Goal: Task Accomplishment & Management: Complete application form

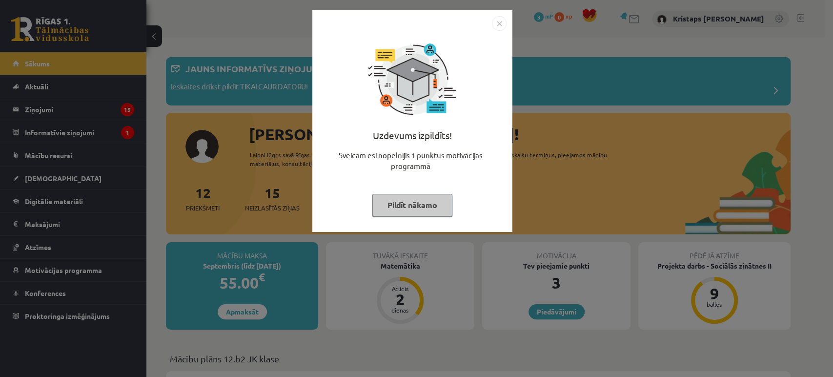
click at [582, 182] on div "Uzdevums izpildīts! Sveicam esi nopelnījis 1 punktus motivācijas programmā Pild…" at bounding box center [416, 188] width 833 height 377
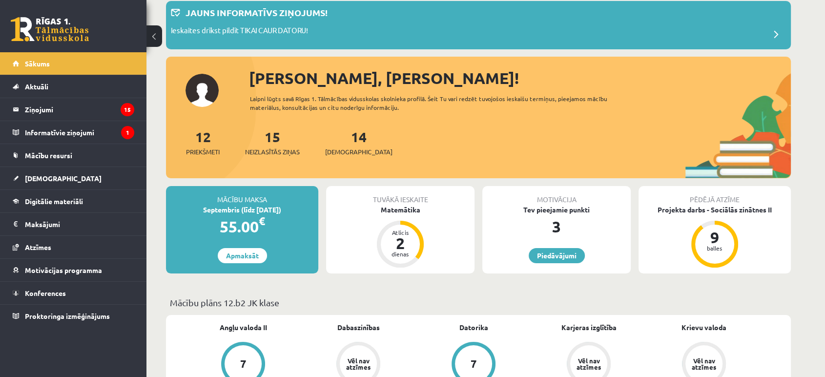
scroll to position [108, 0]
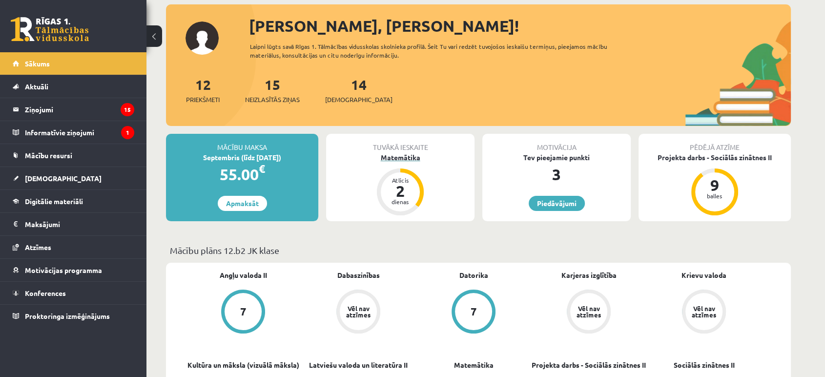
click at [400, 160] on div "Matemātika" at bounding box center [400, 157] width 148 height 10
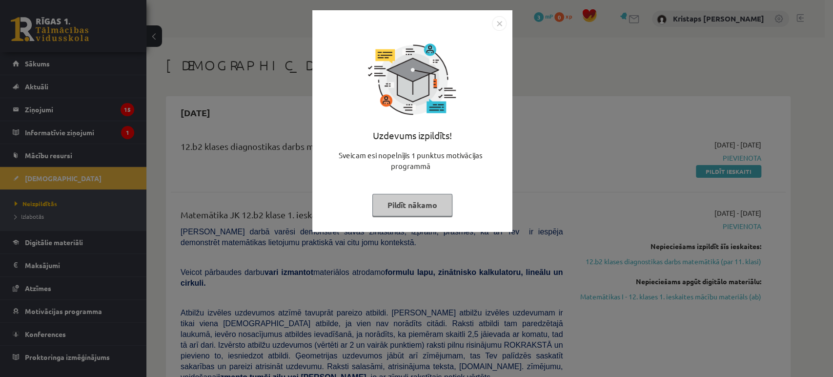
click at [561, 177] on div "Uzdevums izpildīts! Sveicam esi nopelnījis 1 punktus motivācijas programmā Pild…" at bounding box center [416, 188] width 833 height 377
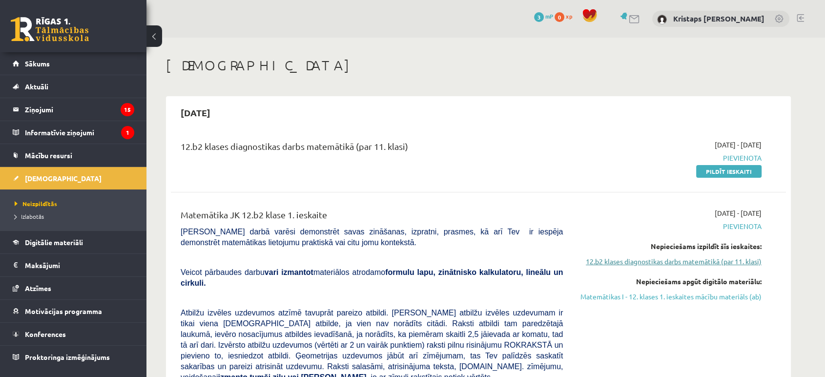
click at [727, 263] on link "12.b2 klases diagnostikas darbs matemātikā (par 11. klasi)" at bounding box center [669, 261] width 184 height 10
drag, startPoint x: 728, startPoint y: 171, endPoint x: 472, endPoint y: 41, distance: 286.8
click at [728, 171] on link "Pildīt ieskaiti" at bounding box center [728, 171] width 65 height 13
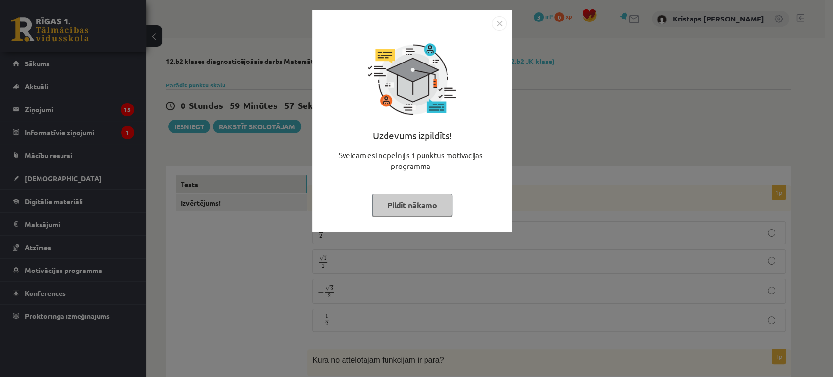
click at [544, 119] on div "Uzdevums izpildīts! Sveicam esi nopelnījis 1 punktus motivācijas programmā Pild…" at bounding box center [416, 188] width 833 height 377
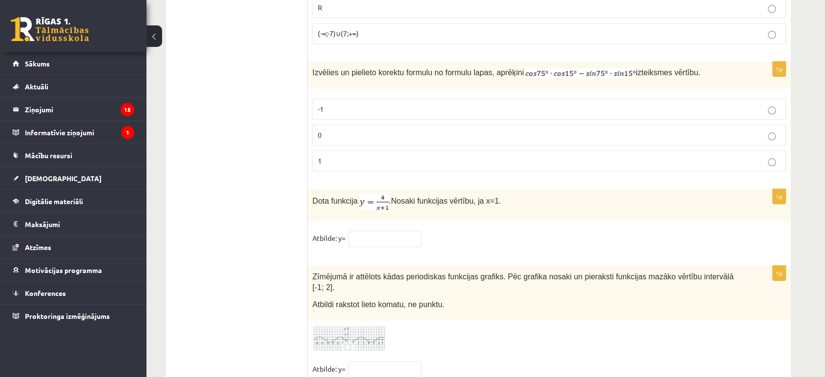
scroll to position [4744, 0]
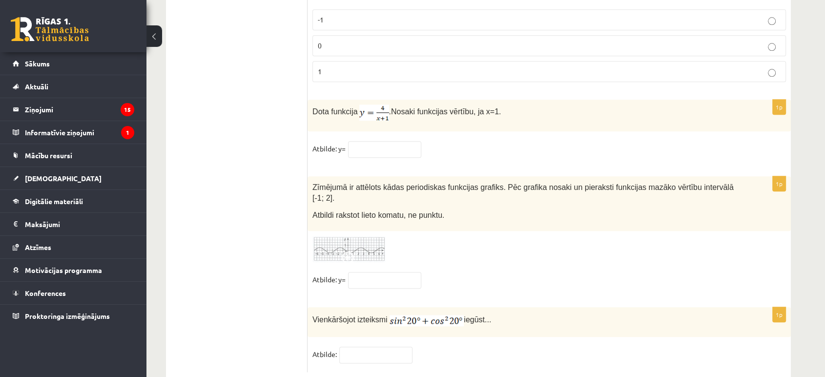
click at [358, 236] on link at bounding box center [348, 249] width 73 height 27
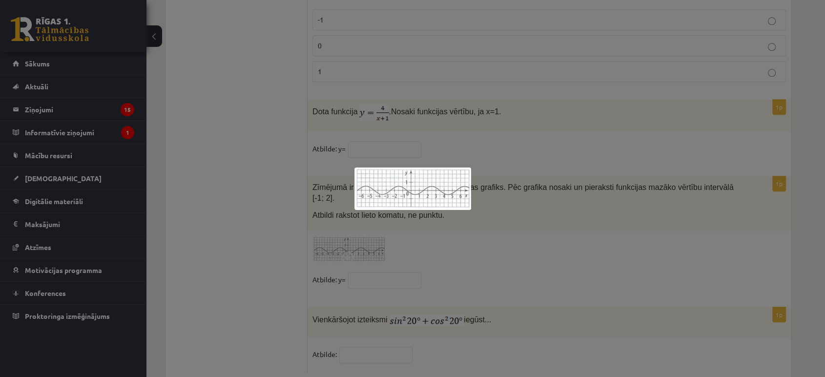
click at [409, 227] on div at bounding box center [412, 188] width 825 height 377
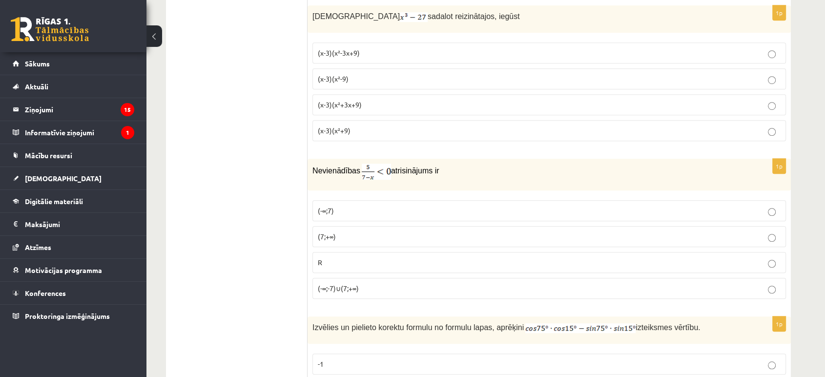
scroll to position [4365, 0]
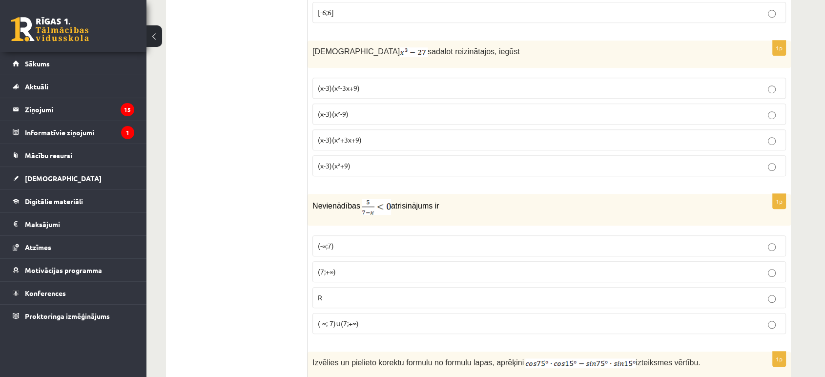
click at [773, 131] on label "(x-3)(x²+3x+9)" at bounding box center [548, 139] width 473 height 21
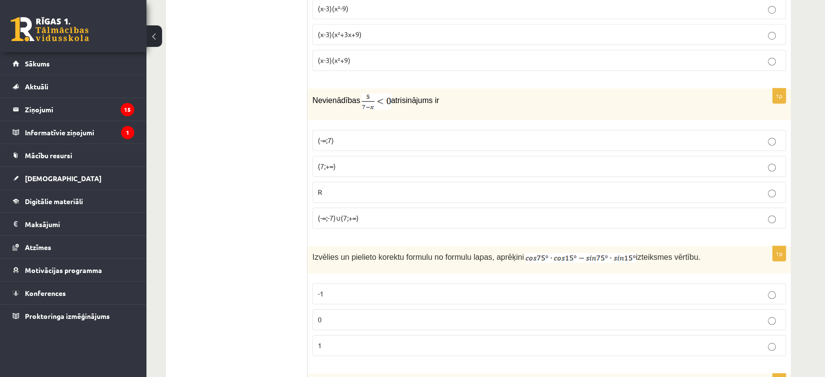
scroll to position [4474, 0]
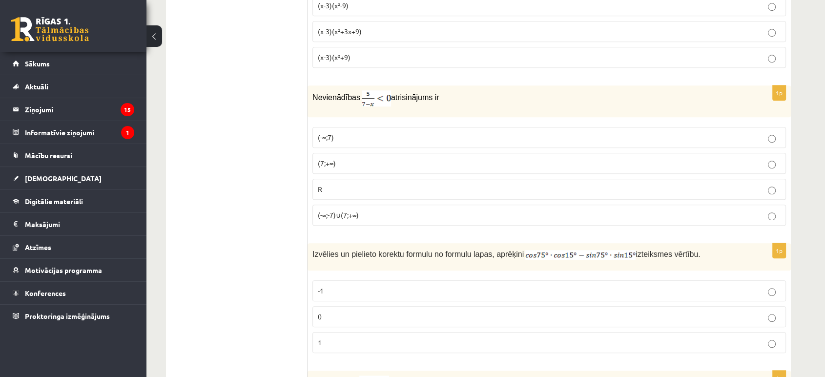
click at [779, 158] on p "(7;+∞)" at bounding box center [549, 163] width 463 height 10
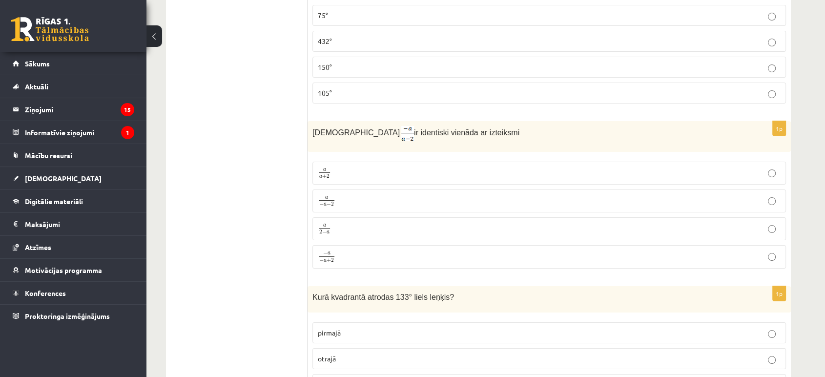
scroll to position [3660, 0]
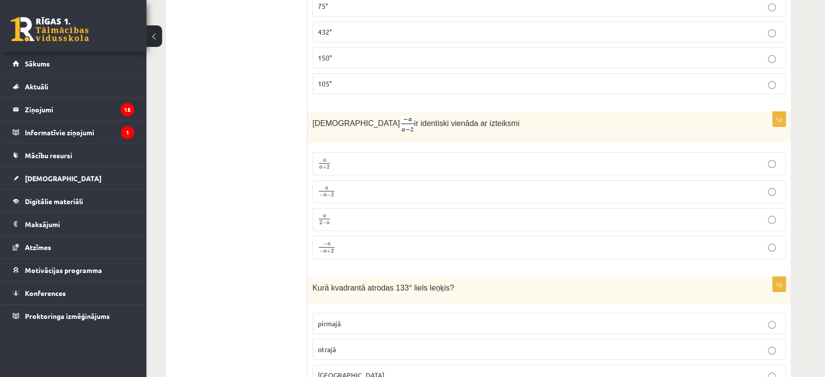
click at [773, 241] on p "− a − a + 2 − a − a + 2" at bounding box center [549, 247] width 463 height 13
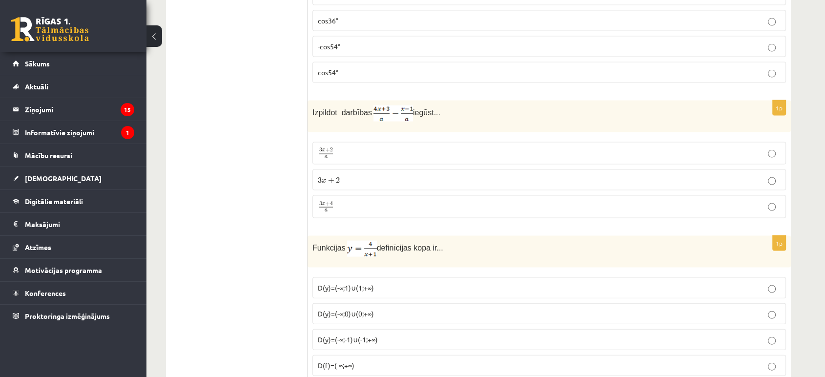
scroll to position [2033, 0]
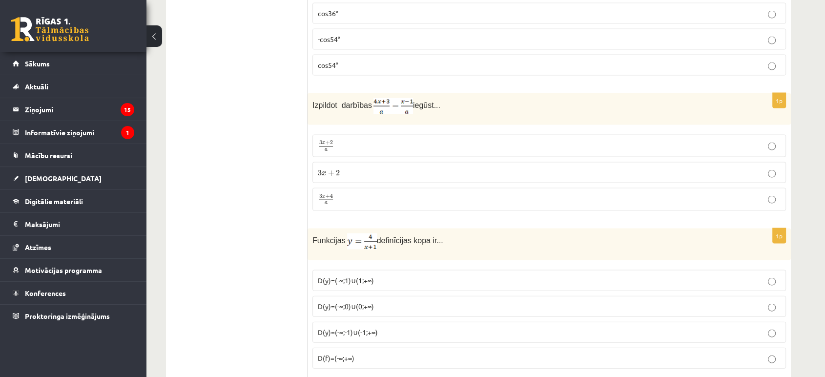
click at [770, 201] on label "3 x + 4 a 3 x + 4 a" at bounding box center [548, 199] width 473 height 23
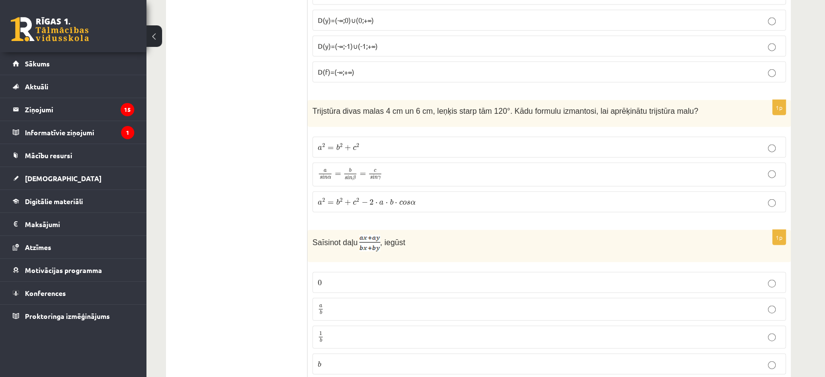
scroll to position [2358, 0]
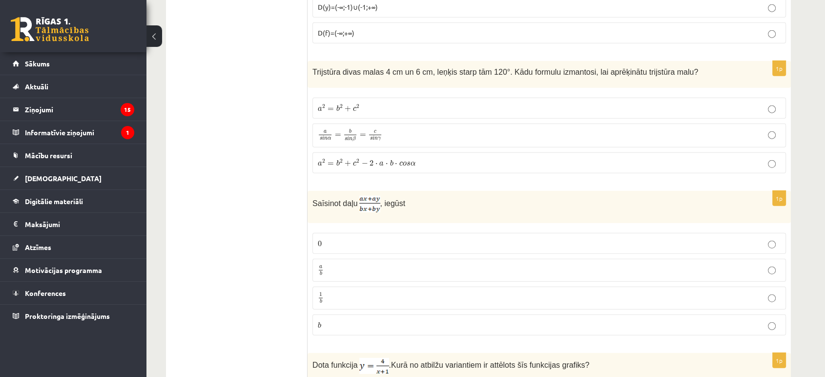
drag, startPoint x: 776, startPoint y: 265, endPoint x: 789, endPoint y: 266, distance: 13.3
click at [777, 265] on p "a b a b" at bounding box center [549, 270] width 463 height 12
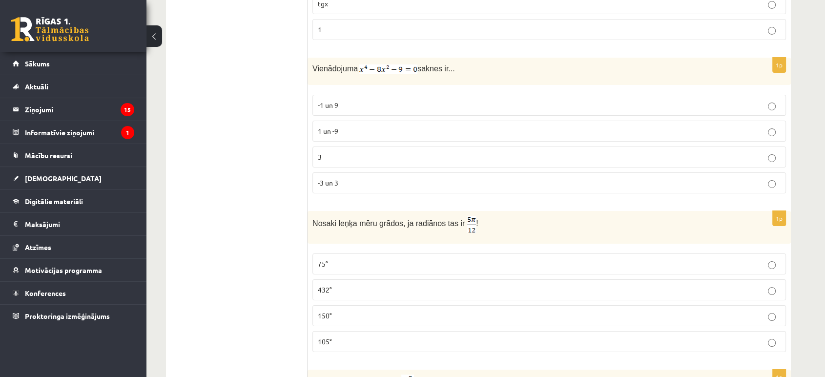
scroll to position [3334, 0]
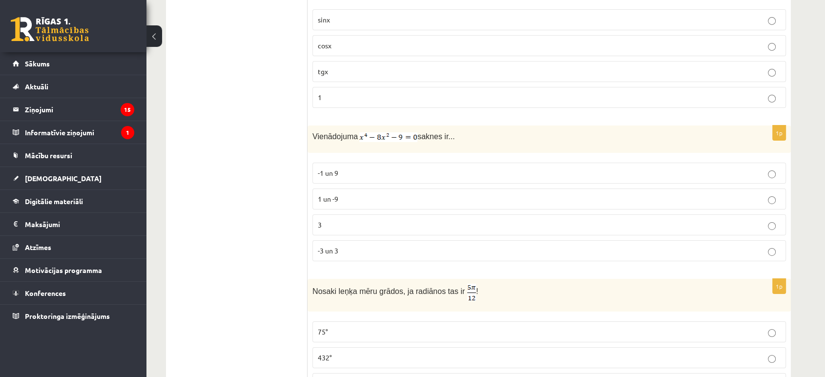
click at [779, 168] on p "-1 un 9" at bounding box center [549, 173] width 463 height 10
click at [777, 245] on p "-3 un 3" at bounding box center [549, 250] width 463 height 10
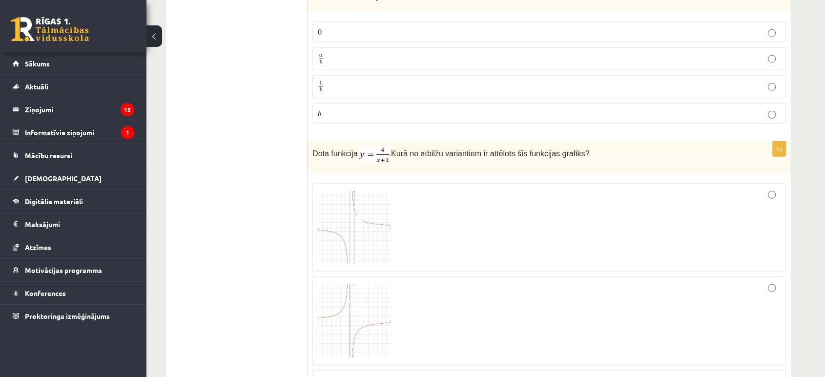
scroll to position [2657, 0]
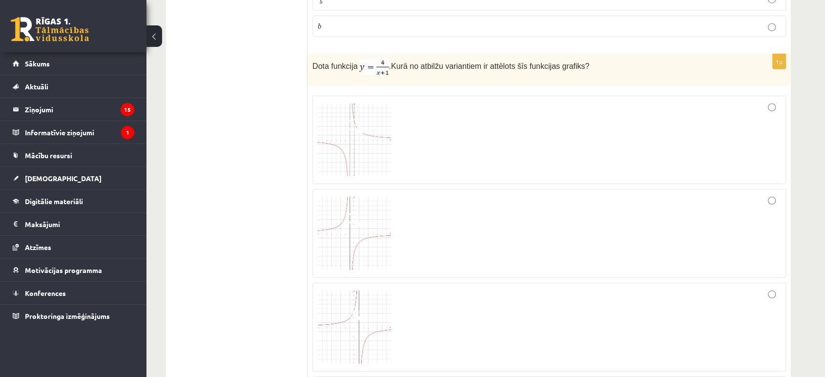
click at [363, 136] on img at bounding box center [354, 139] width 73 height 73
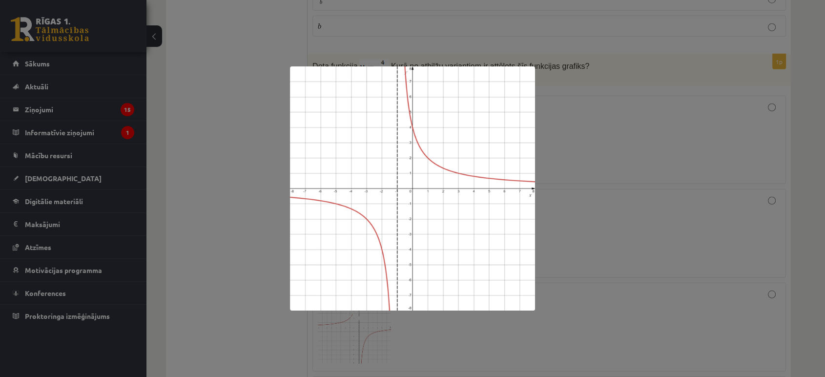
click at [273, 196] on div at bounding box center [412, 188] width 825 height 377
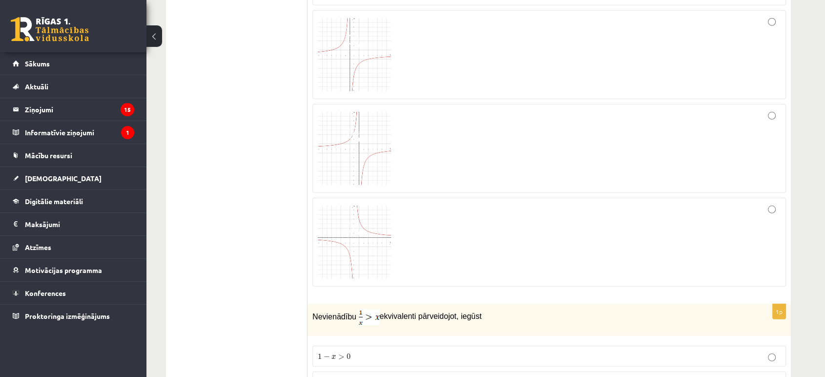
scroll to position [2874, 0]
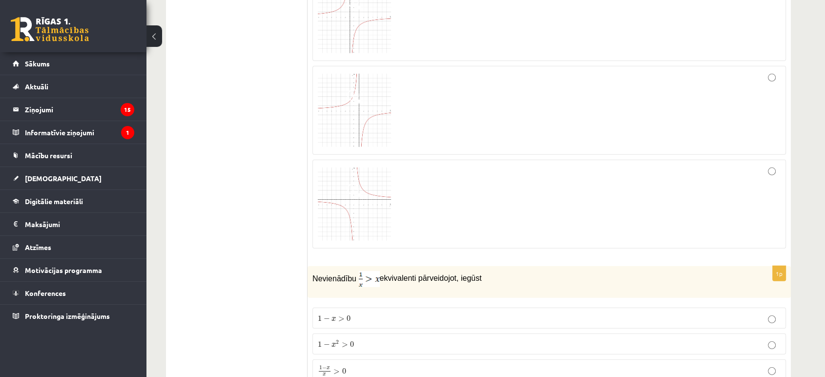
click at [363, 194] on img at bounding box center [354, 203] width 73 height 73
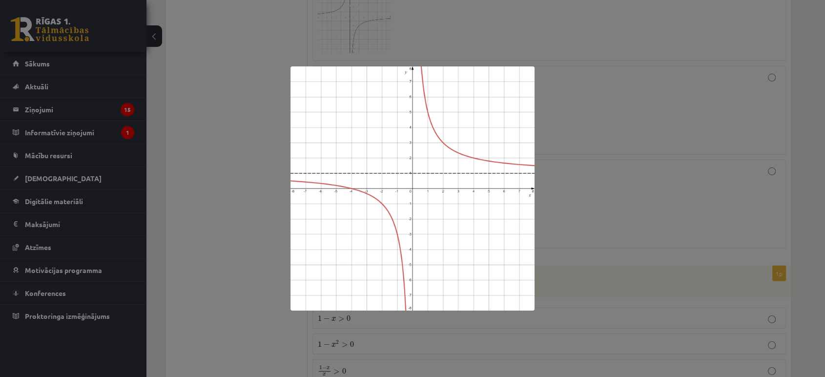
click at [271, 226] on div at bounding box center [412, 188] width 825 height 377
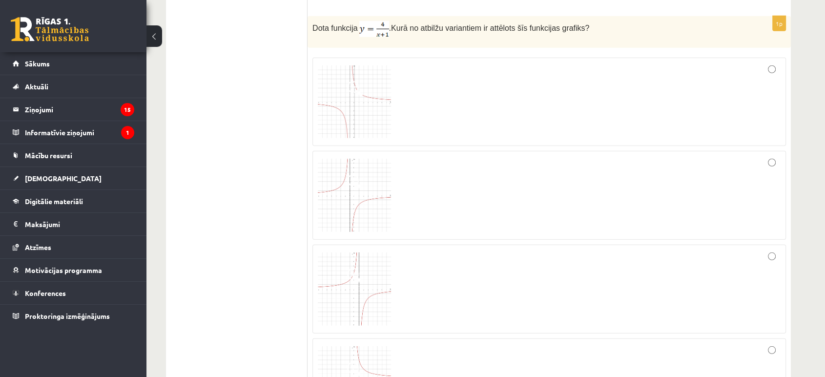
scroll to position [2657, 0]
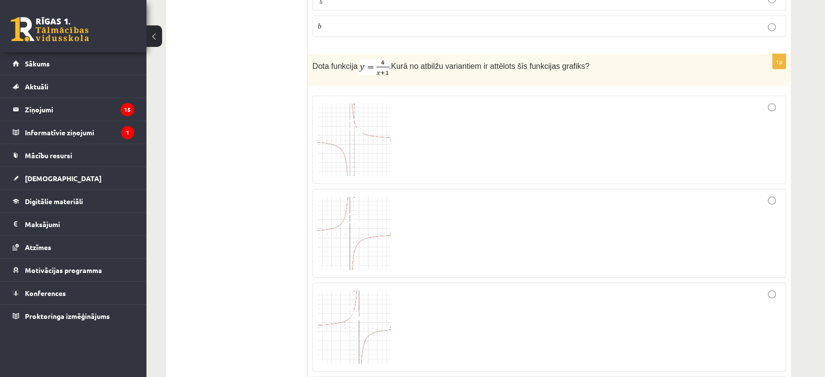
click at [375, 143] on img at bounding box center [354, 139] width 73 height 73
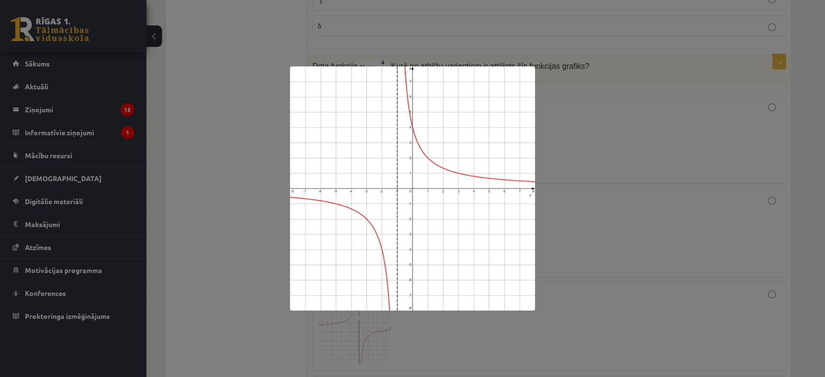
click at [556, 147] on div at bounding box center [412, 188] width 825 height 377
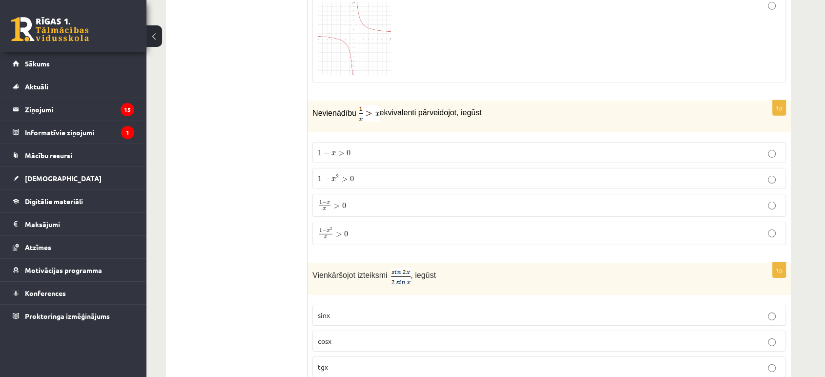
scroll to position [3037, 0]
click at [769, 232] on p "1 − x 2 x > 0 1 − x 2 x > 0" at bounding box center [549, 235] width 463 height 13
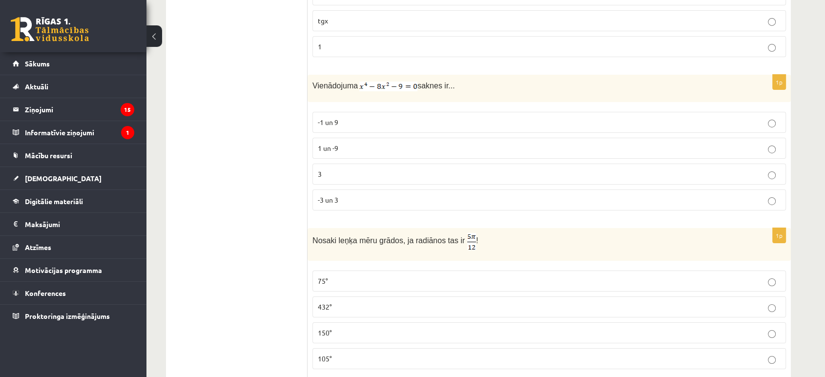
scroll to position [3525, 0]
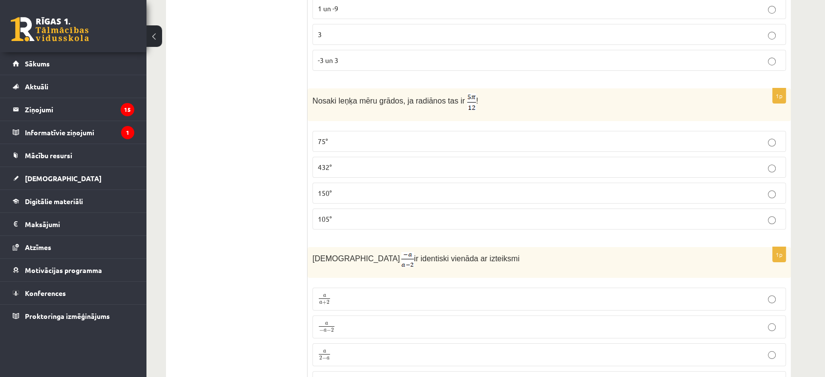
click at [778, 214] on label "105°" at bounding box center [548, 218] width 473 height 21
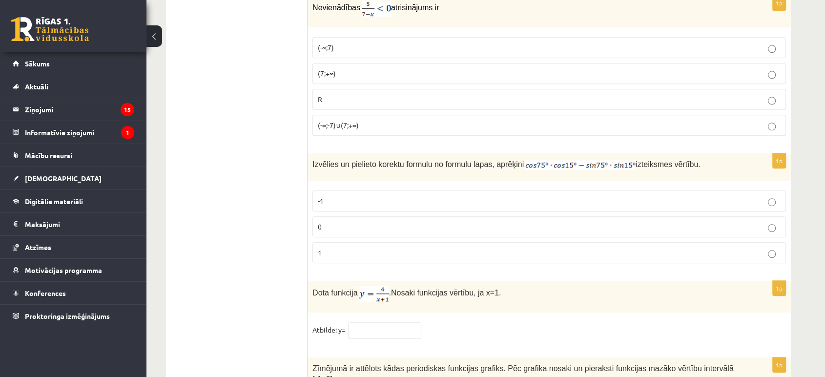
scroll to position [4744, 0]
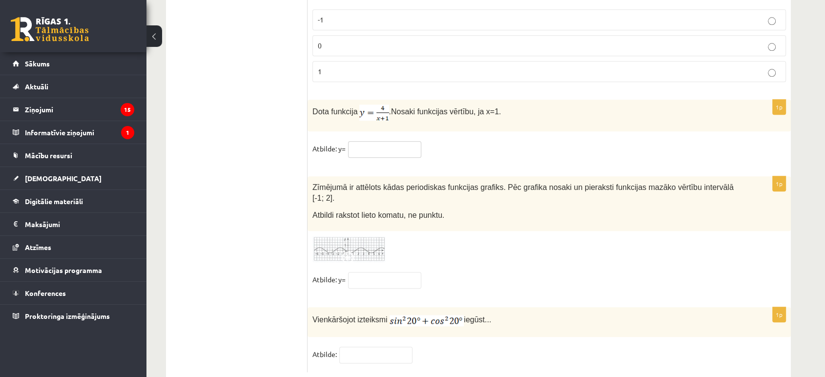
click at [376, 141] on input "text" at bounding box center [384, 149] width 73 height 17
type input "*"
click at [478, 150] on div "1p Dota funkcija . Nosaki funkcijas vērtību, ja x=1. Atbilde: y= *" at bounding box center [548, 133] width 483 height 67
click at [465, 141] on fieldset "Atbilde: y= *" at bounding box center [548, 151] width 473 height 20
click at [367, 272] on input "text" at bounding box center [384, 280] width 73 height 17
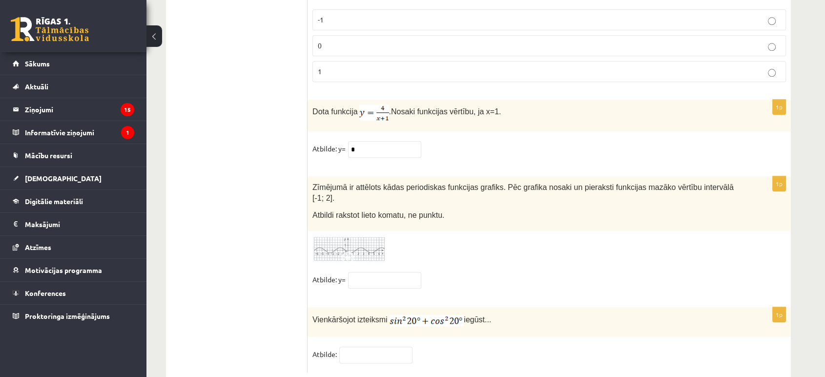
click at [464, 272] on fieldset "Atbilde: y=" at bounding box center [548, 282] width 473 height 20
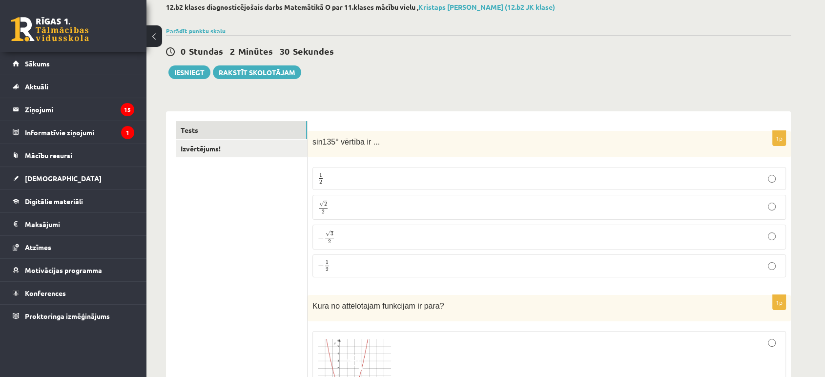
scroll to position [0, 0]
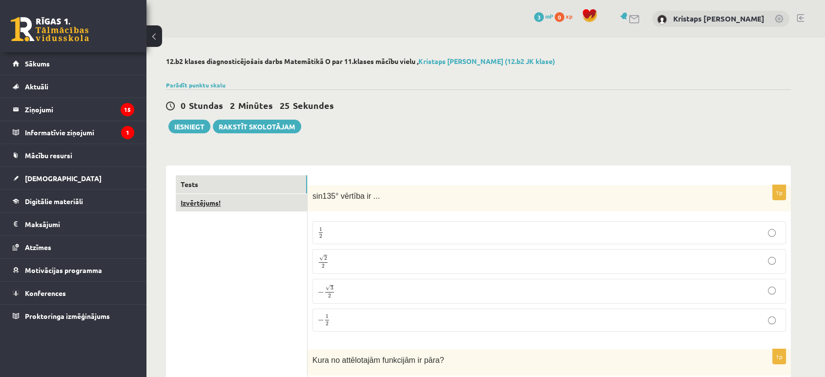
click at [272, 201] on link "Izvērtējums!" at bounding box center [241, 203] width 131 height 18
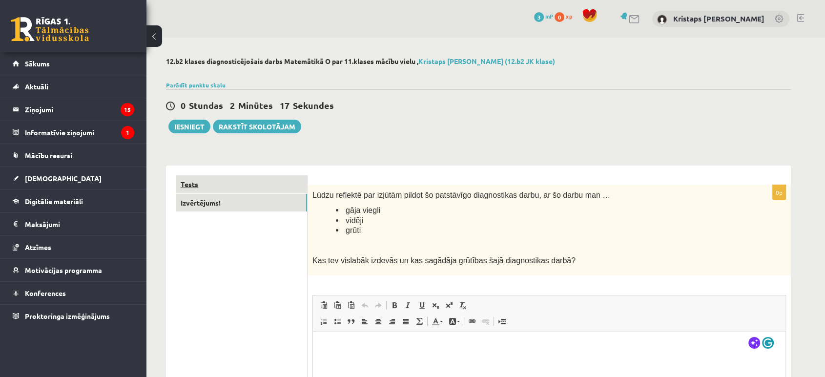
click at [281, 190] on link "Tests" at bounding box center [241, 184] width 131 height 18
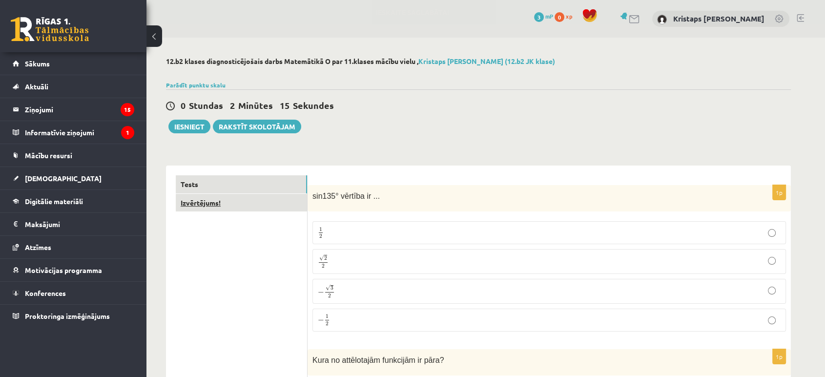
click at [278, 201] on link "Izvērtējums!" at bounding box center [241, 203] width 131 height 18
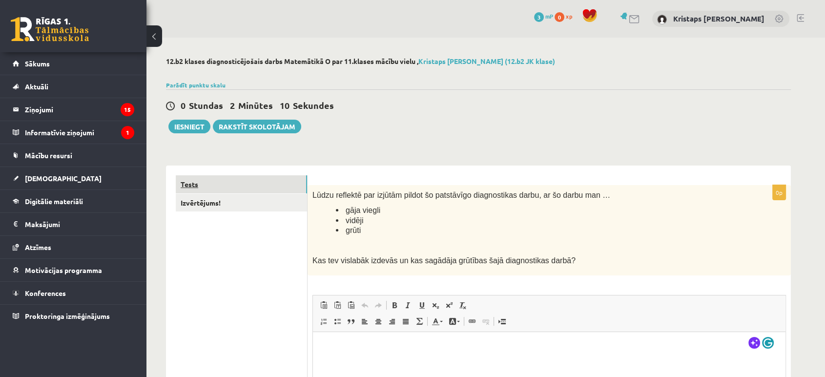
click at [252, 188] on link "Tests" at bounding box center [241, 184] width 131 height 18
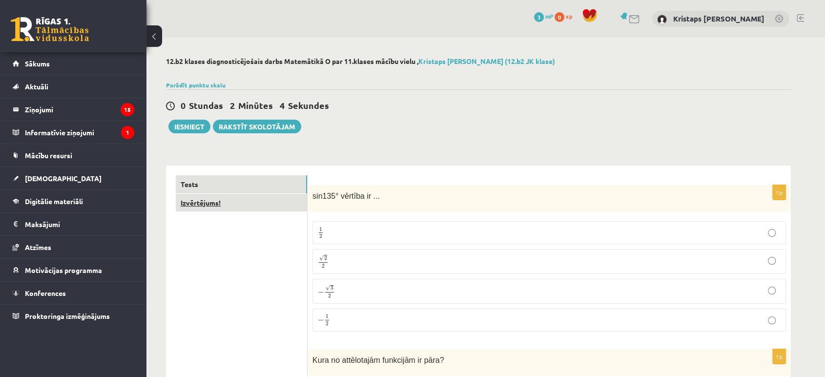
click at [249, 203] on link "Izvērtējums!" at bounding box center [241, 203] width 131 height 18
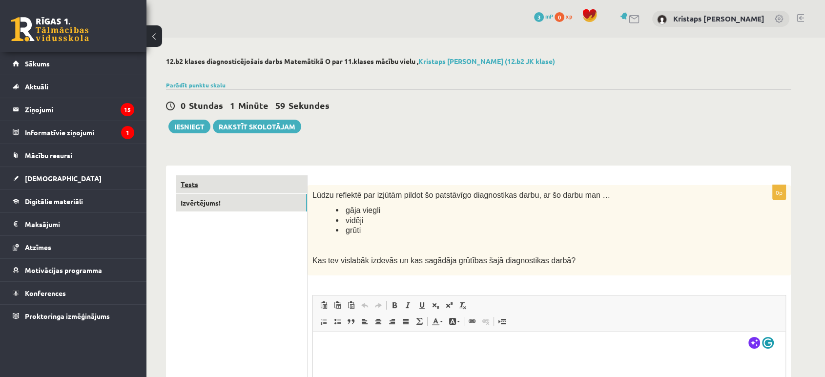
click at [254, 184] on link "Tests" at bounding box center [241, 184] width 131 height 18
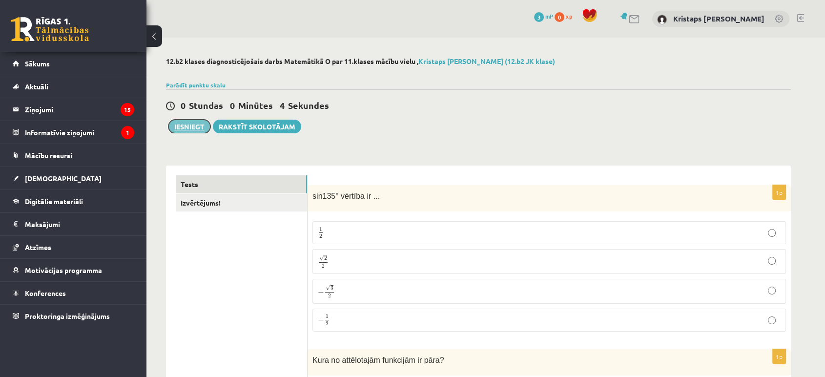
click at [199, 128] on button "Iesniegt" at bounding box center [189, 127] width 42 height 14
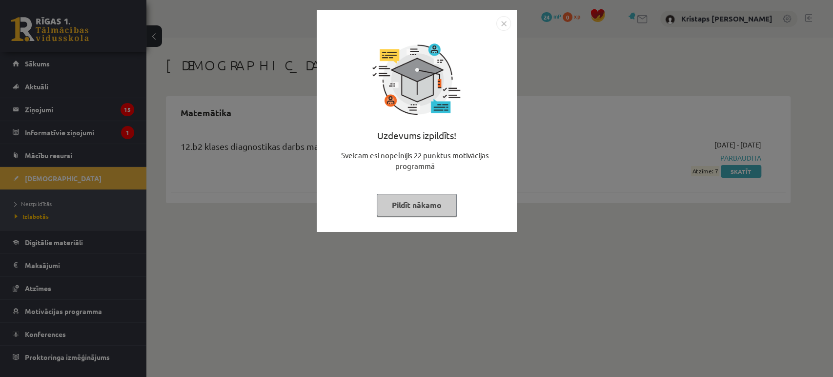
click at [522, 238] on div "Uzdevums izpildīts! Sveicam esi nopelnījis 22 punktus motivācijas programmā Pil…" at bounding box center [416, 188] width 833 height 377
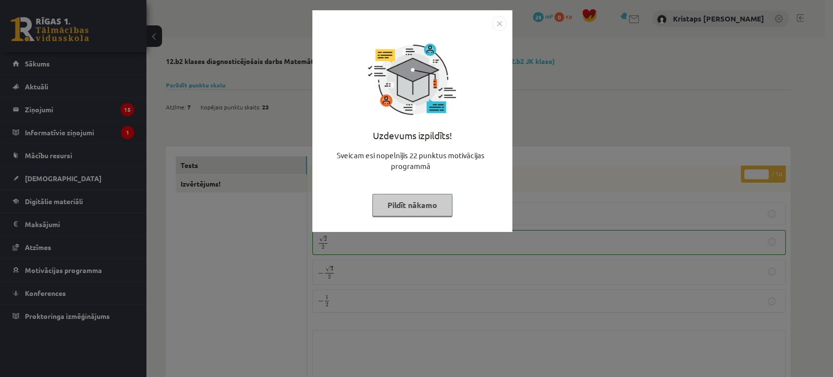
click at [597, 187] on div "Uzdevums izpildīts! Sveicam esi nopelnījis 22 punktus motivācijas programmā Pil…" at bounding box center [416, 188] width 833 height 377
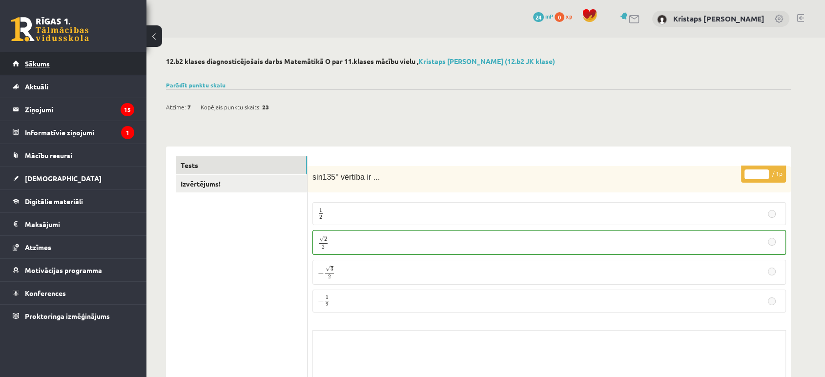
click at [91, 69] on link "Sākums" at bounding box center [74, 63] width 122 height 22
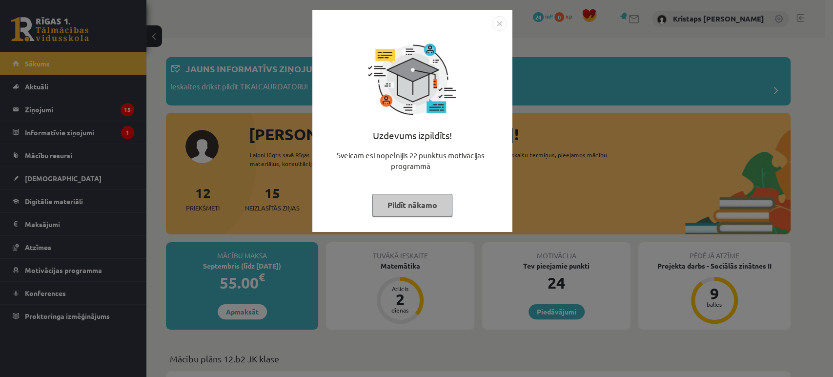
click at [592, 176] on div "Uzdevums izpildīts! Sveicam esi nopelnījis 22 punktus motivācijas programmā Pil…" at bounding box center [416, 188] width 833 height 377
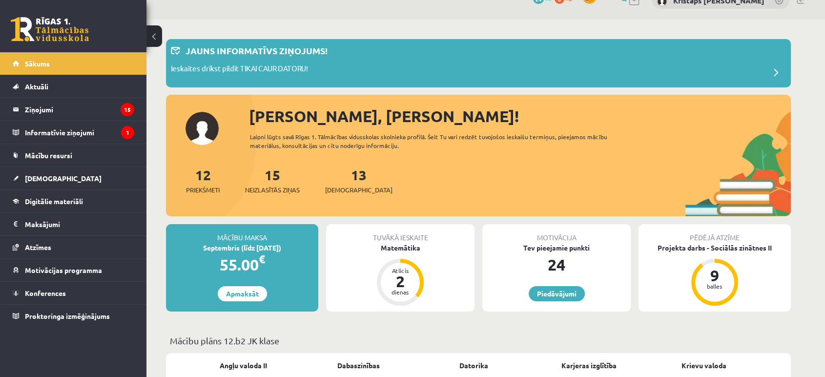
scroll to position [54, 0]
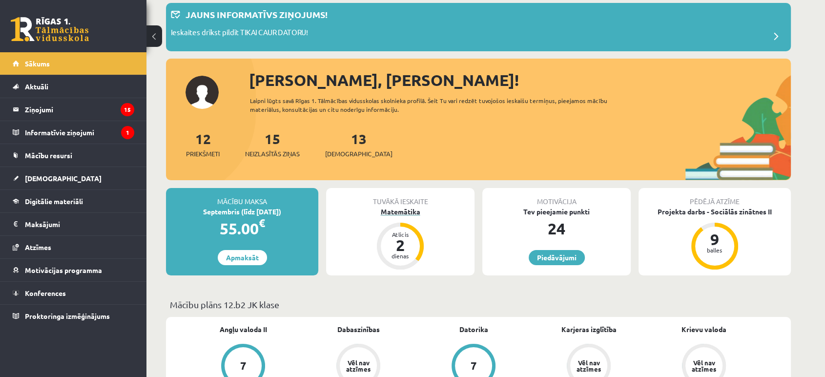
click at [404, 213] on div "Matemātika" at bounding box center [400, 211] width 148 height 10
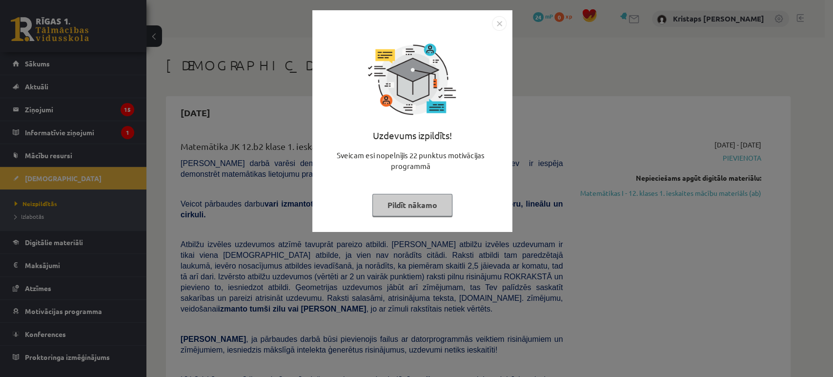
click at [536, 234] on div "Uzdevums izpildīts! Sveicam esi nopelnījis 22 punktus motivācijas programmā Pil…" at bounding box center [416, 188] width 833 height 377
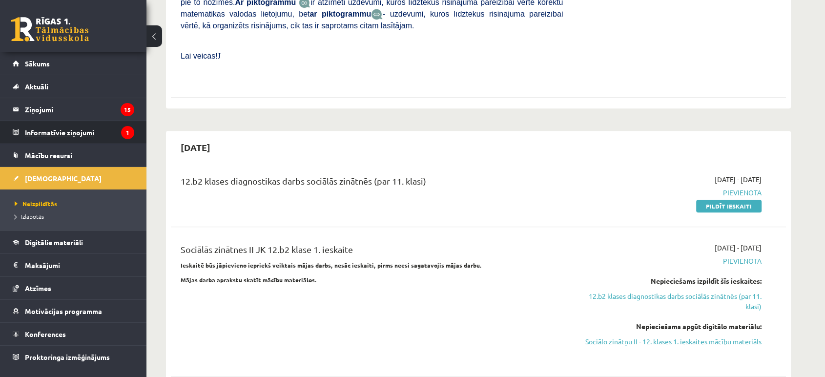
scroll to position [217, 0]
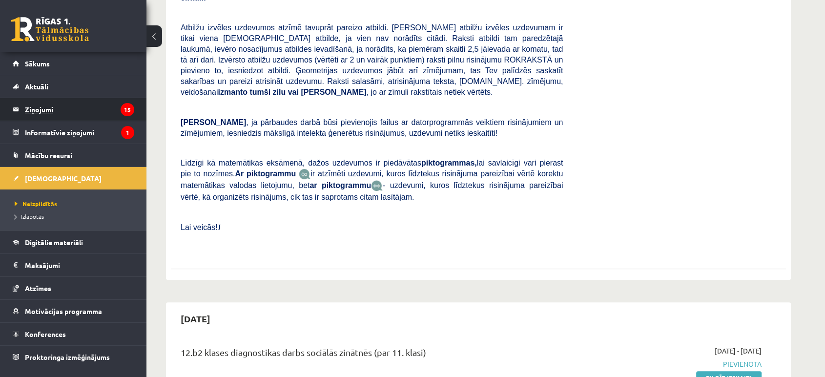
click at [92, 108] on legend "Ziņojumi 15" at bounding box center [79, 109] width 109 height 22
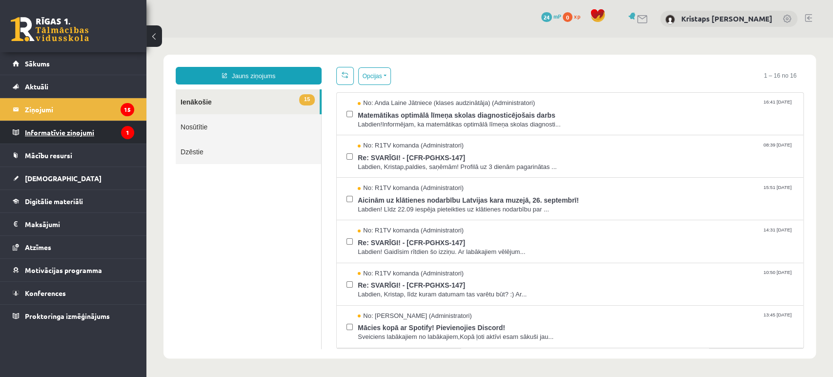
click at [92, 134] on legend "Informatīvie ziņojumi 1" at bounding box center [79, 132] width 109 height 22
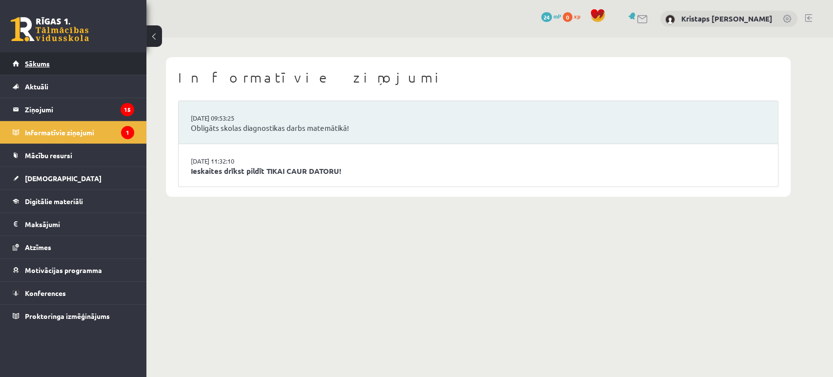
click at [79, 66] on link "Sākums" at bounding box center [74, 63] width 122 height 22
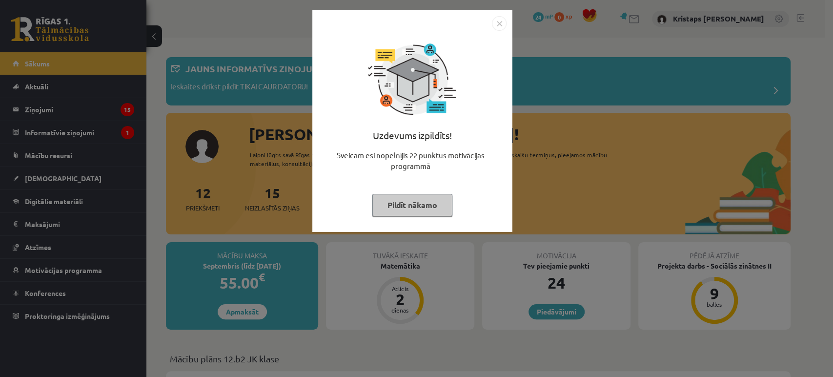
click at [419, 206] on button "Pildīt nākamo" at bounding box center [412, 205] width 80 height 22
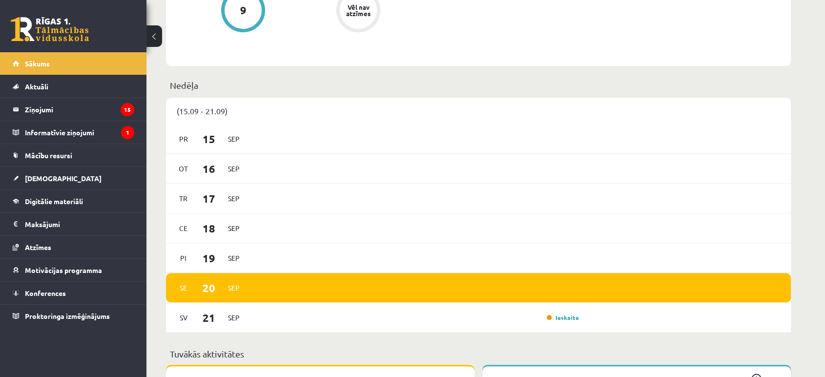
scroll to position [596, 0]
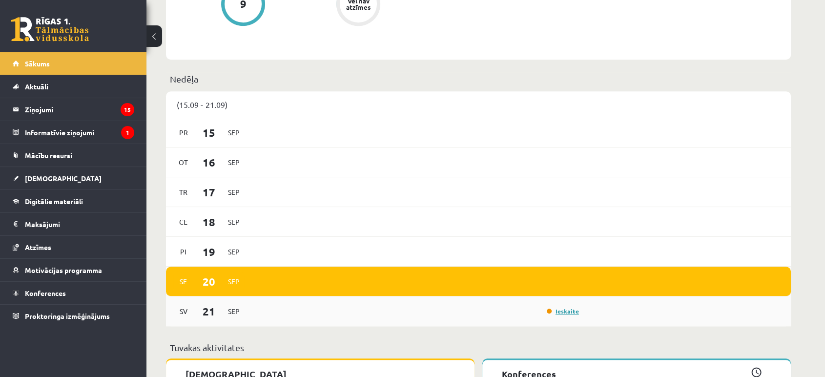
click at [562, 315] on link "Ieskaite" at bounding box center [563, 311] width 32 height 8
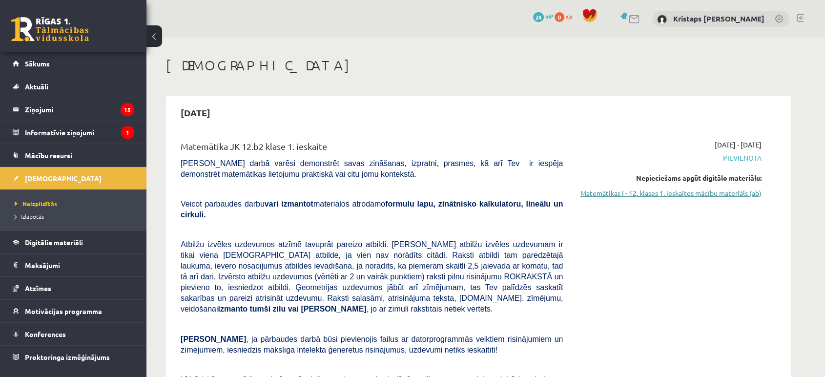
click at [690, 194] on link "Matemātikas I - 12. klases 1. ieskaites mācību materiāls (ab)" at bounding box center [669, 193] width 184 height 10
click at [624, 193] on link "Matemātikas I - 12. klases 1. ieskaites mācību materiāls (ab)" at bounding box center [669, 193] width 184 height 10
click at [714, 196] on link "Matemātikas I - 12. klases 1. ieskaites mācību materiāls (ab)" at bounding box center [669, 193] width 184 height 10
click at [675, 191] on link "Matemātikas I - 12. klases 1. ieskaites mācību materiāls (ab)" at bounding box center [669, 193] width 184 height 10
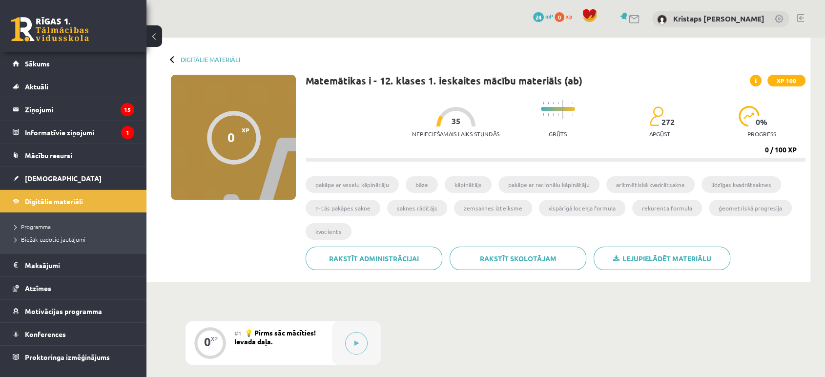
click at [107, 66] on link "Sākums" at bounding box center [74, 63] width 122 height 22
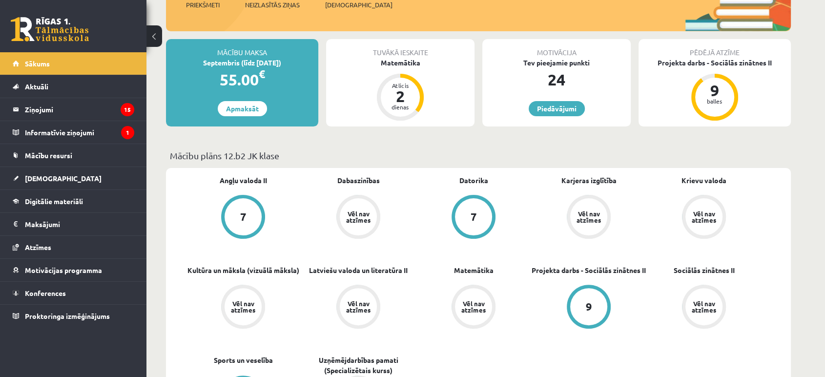
scroll to position [217, 0]
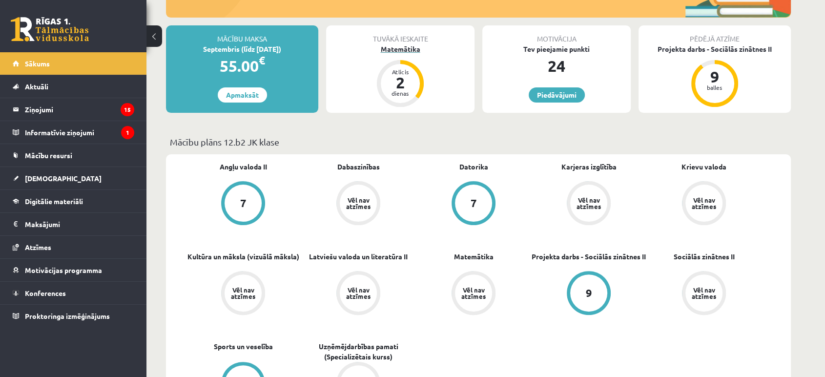
click at [394, 88] on div "2" at bounding box center [400, 83] width 29 height 16
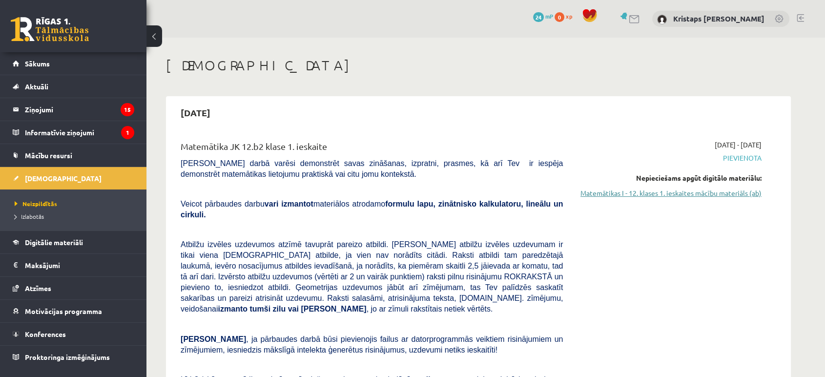
click at [668, 195] on link "Matemātikas I - 12. klases 1. ieskaites mācību materiāls (ab)" at bounding box center [669, 193] width 184 height 10
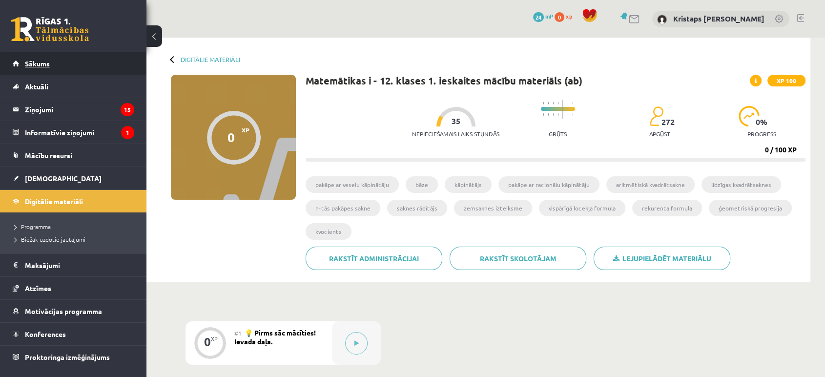
click at [74, 69] on link "Sākums" at bounding box center [74, 63] width 122 height 22
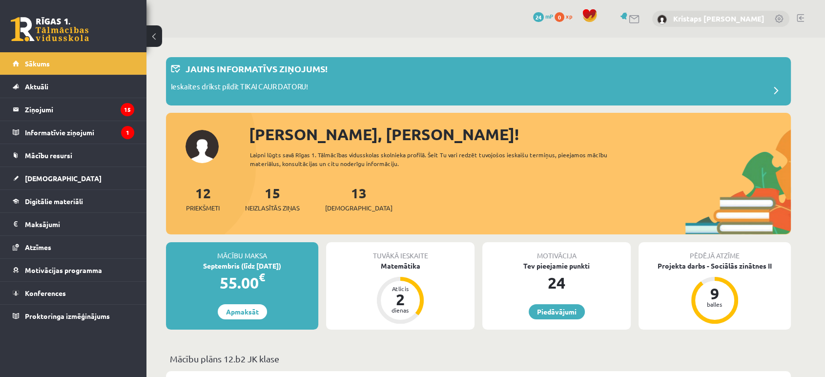
click at [722, 16] on link "Kristaps [PERSON_NAME]" at bounding box center [718, 19] width 91 height 10
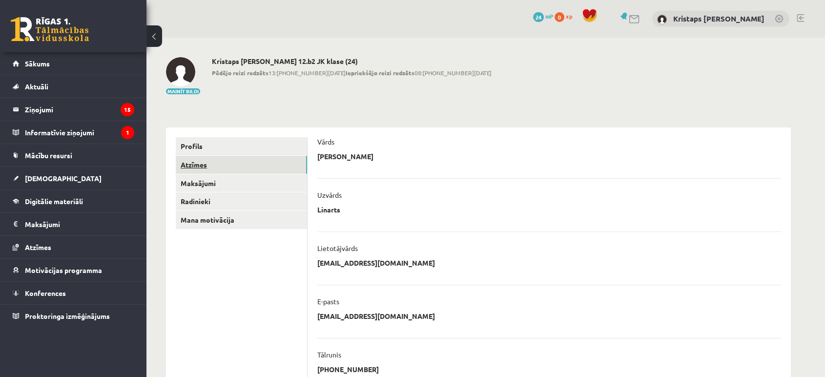
click at [238, 168] on link "Atzīmes" at bounding box center [241, 165] width 131 height 18
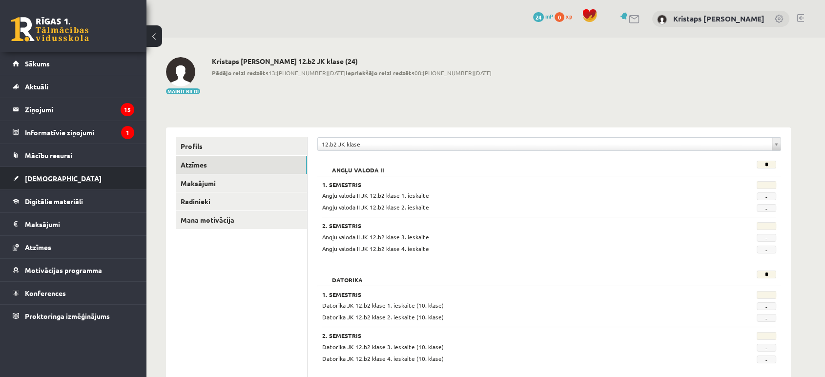
click at [56, 176] on link "[DEMOGRAPHIC_DATA]" at bounding box center [74, 178] width 122 height 22
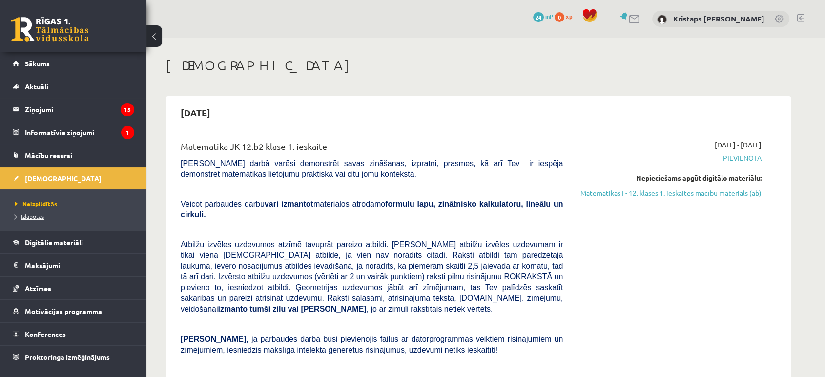
click at [28, 214] on span "Izlabotās" at bounding box center [29, 216] width 29 height 8
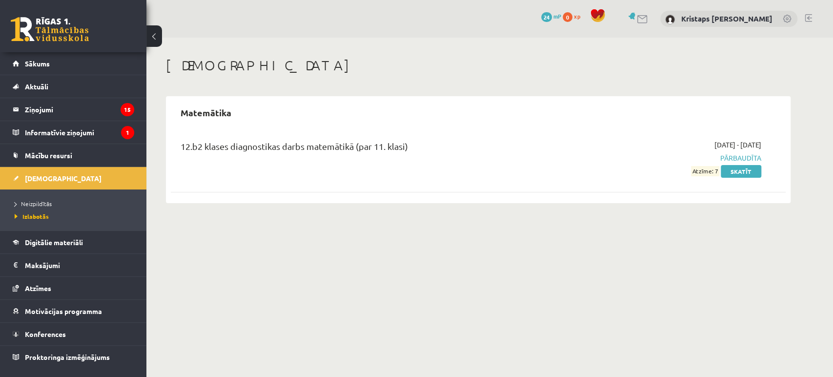
click at [810, 18] on link at bounding box center [808, 18] width 7 height 8
